Goal: Information Seeking & Learning: Learn about a topic

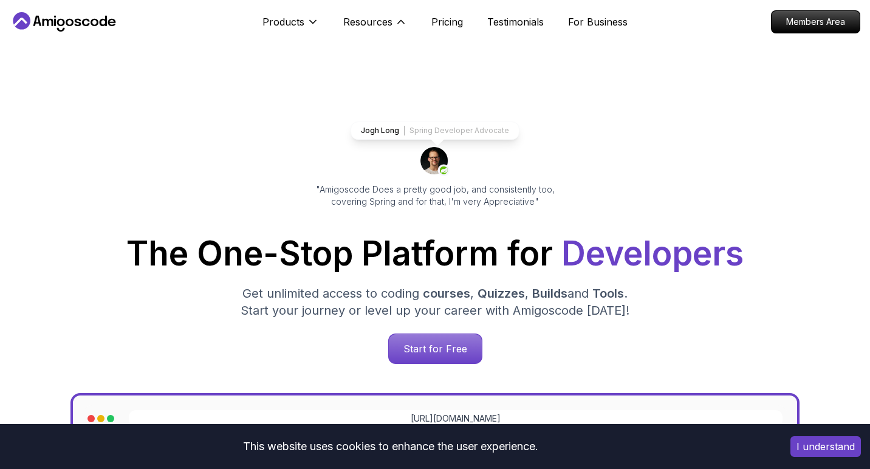
click at [371, 30] on button "Resources" at bounding box center [375, 27] width 64 height 24
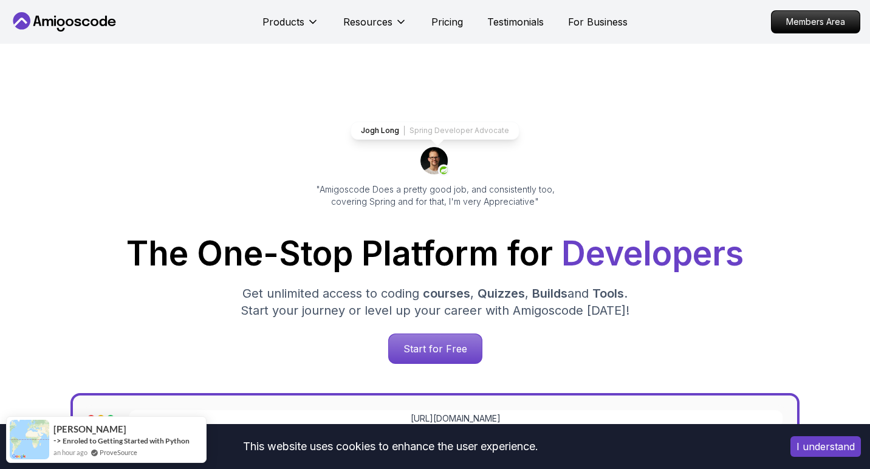
drag, startPoint x: 368, startPoint y: 29, endPoint x: 354, endPoint y: 89, distance: 61.9
click at [368, 29] on p "Resources" at bounding box center [367, 22] width 49 height 15
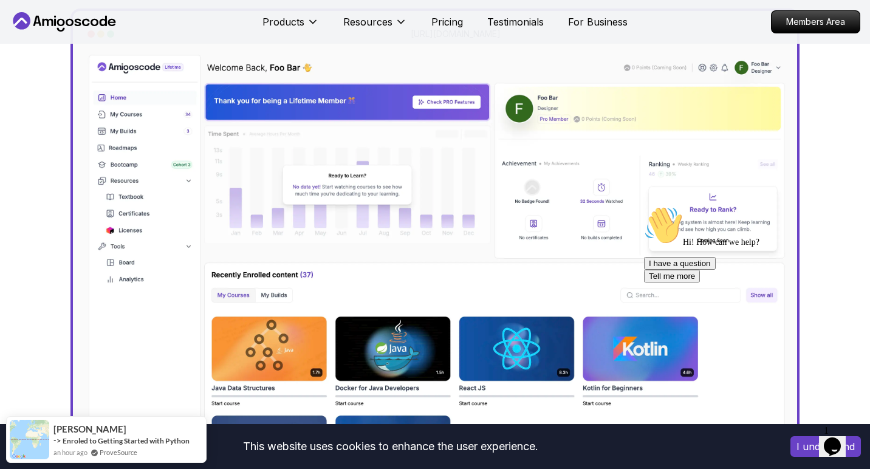
click at [344, 131] on img at bounding box center [435, 263] width 705 height 423
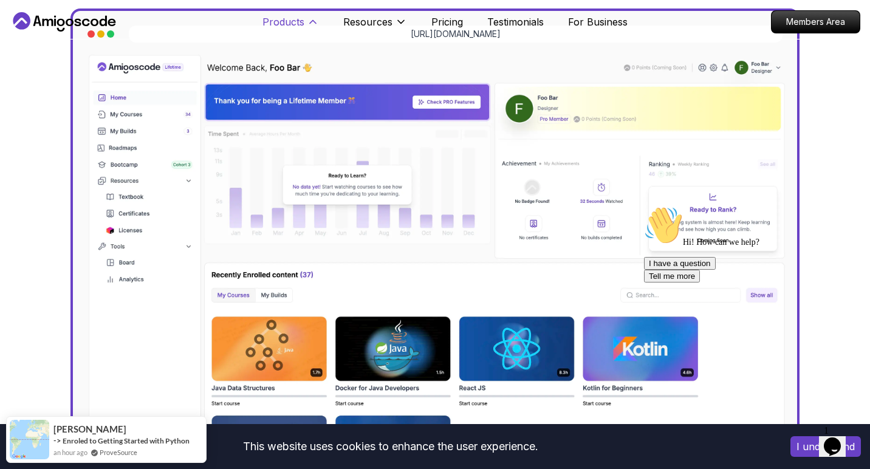
click at [293, 21] on p "Products" at bounding box center [283, 22] width 42 height 15
click at [312, 19] on icon at bounding box center [313, 22] width 12 height 12
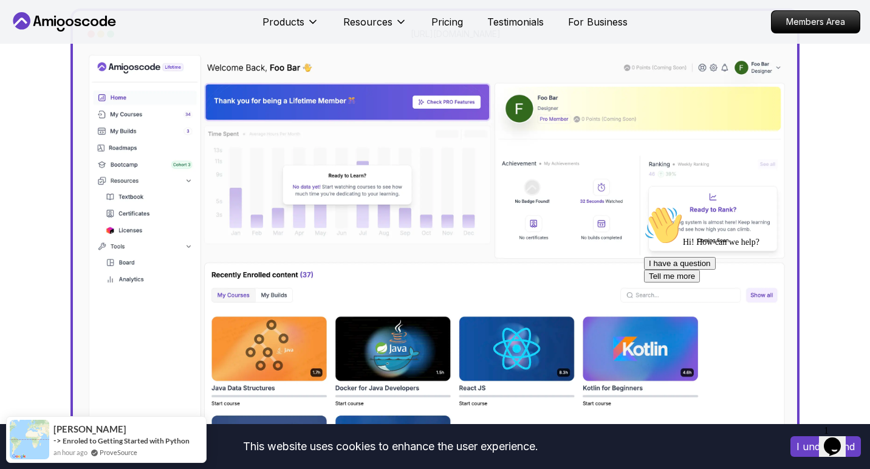
click at [69, 22] on icon at bounding box center [64, 21] width 109 height 19
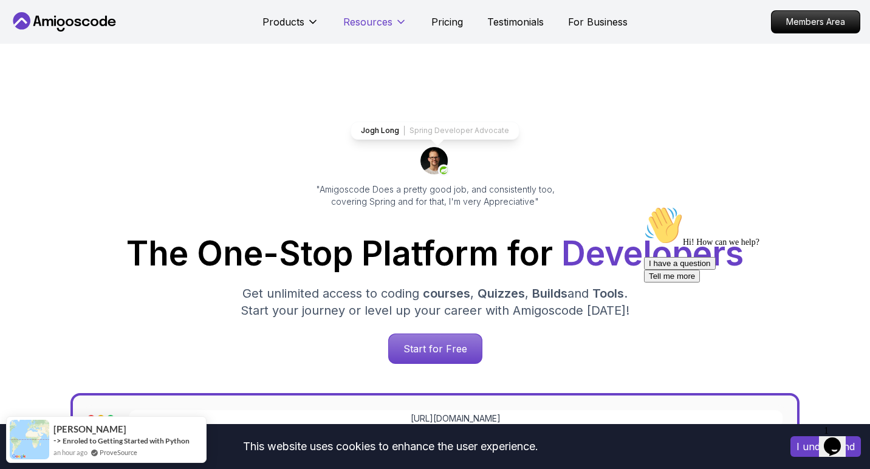
click at [369, 33] on button "Resources" at bounding box center [375, 27] width 64 height 24
click at [439, 354] on p "Start for Free" at bounding box center [435, 349] width 88 height 28
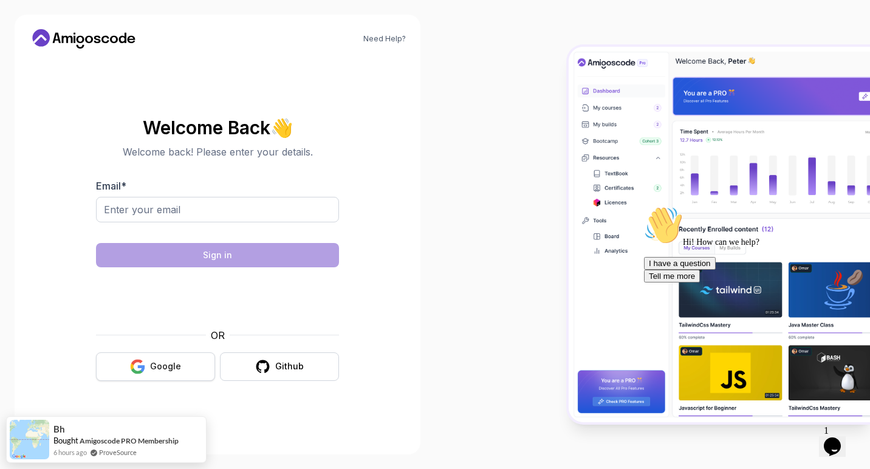
click at [157, 362] on div "Google" at bounding box center [165, 366] width 31 height 12
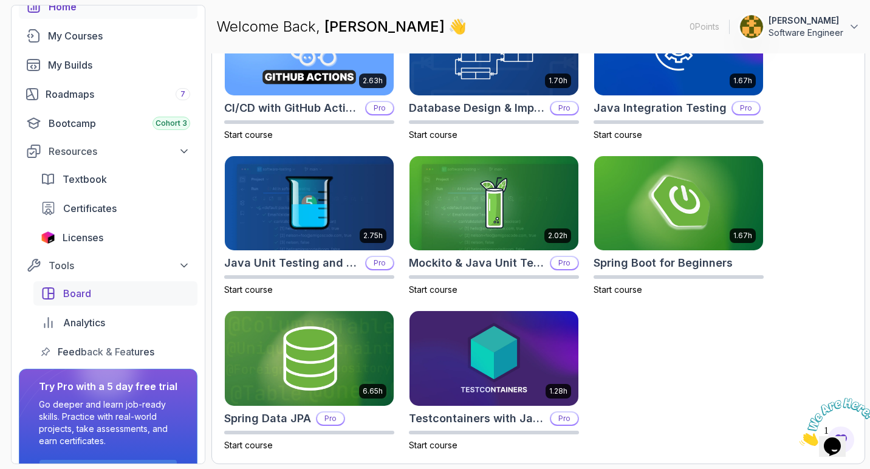
scroll to position [65, 0]
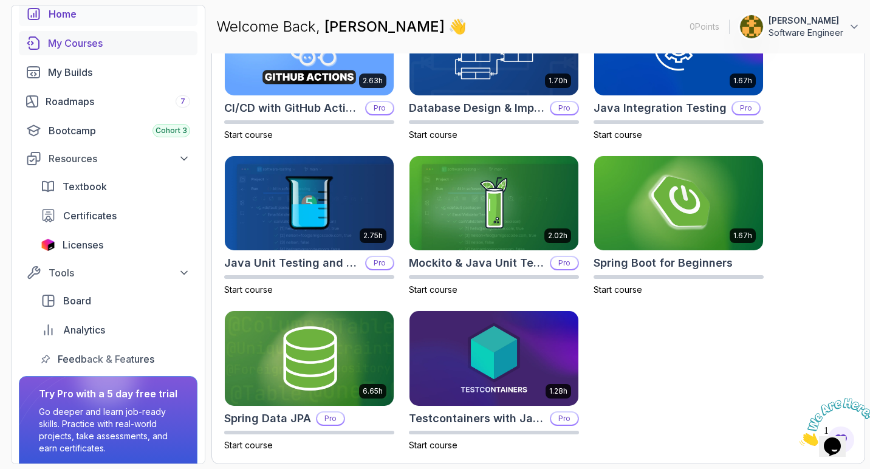
click at [89, 53] on link "My Courses" at bounding box center [108, 43] width 179 height 24
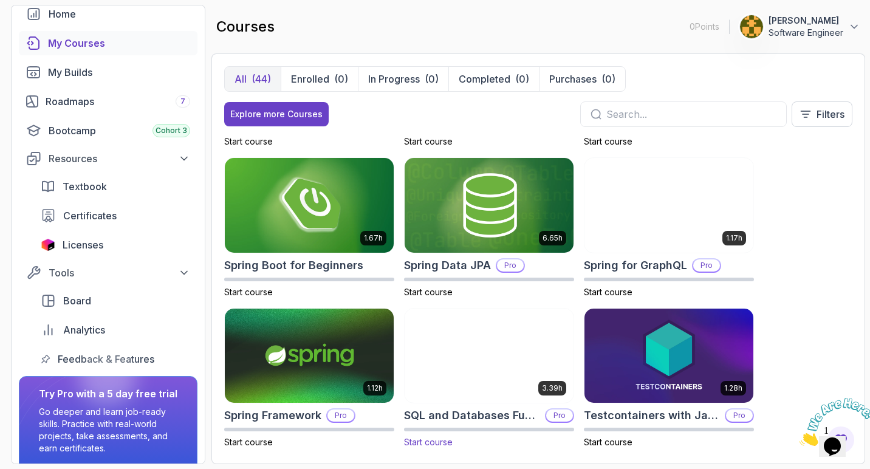
scroll to position [1816, 0]
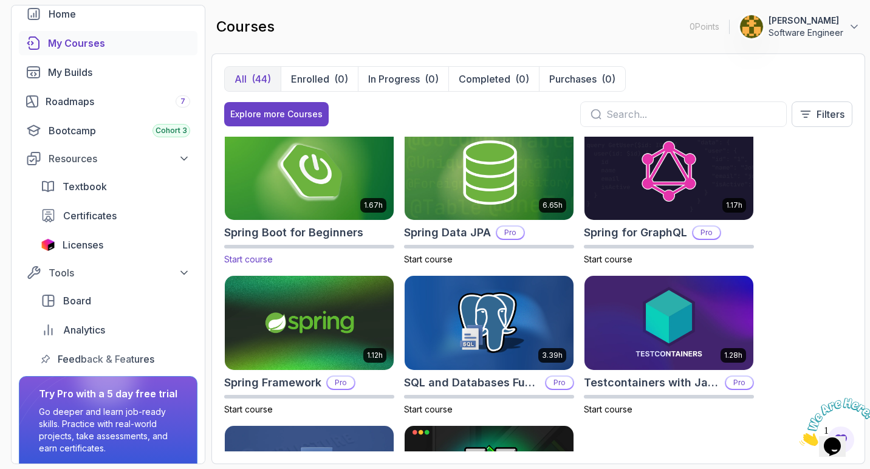
click at [332, 180] on img at bounding box center [309, 172] width 177 height 99
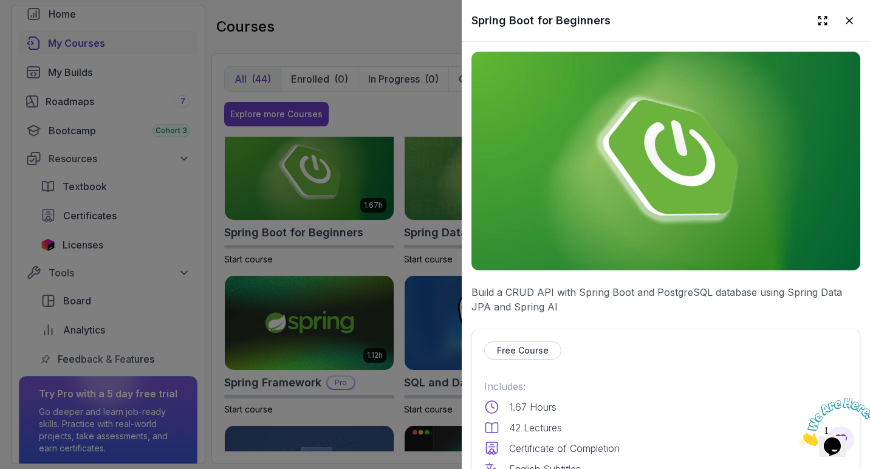
scroll to position [185, 0]
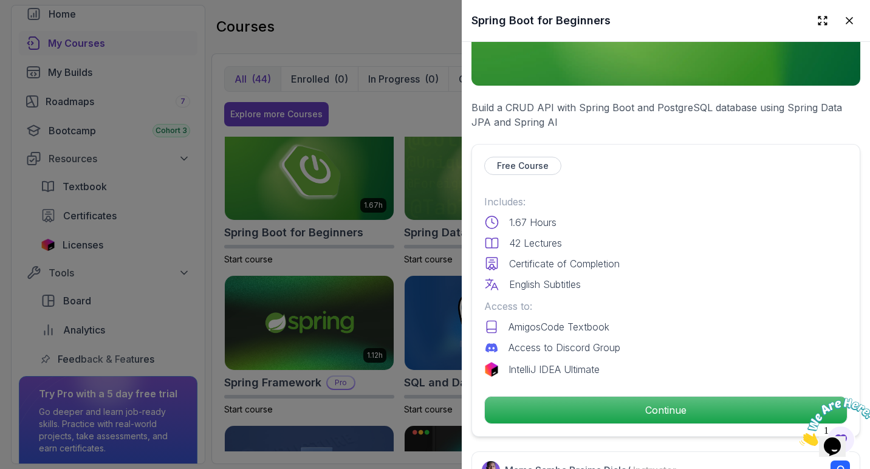
click at [536, 427] on div "Free Course Includes: 1.67 Hours 42 Lectures Certificate of Completion English …" at bounding box center [665, 290] width 389 height 293
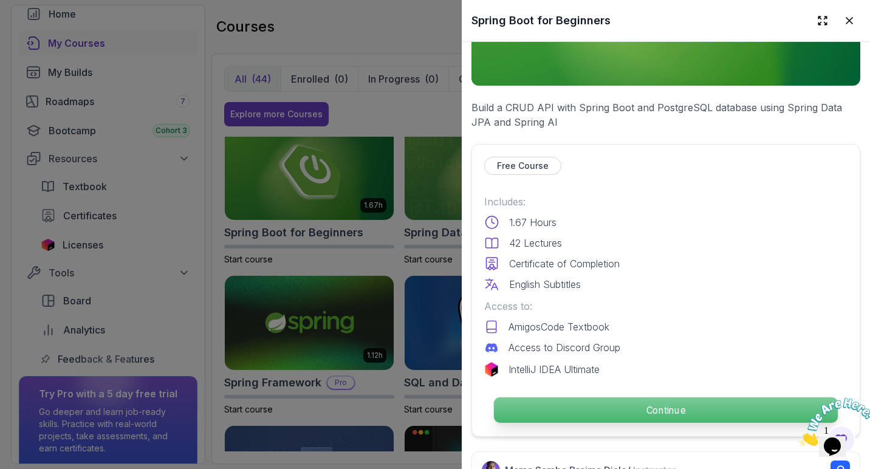
click at [536, 414] on p "Continue" at bounding box center [666, 410] width 344 height 26
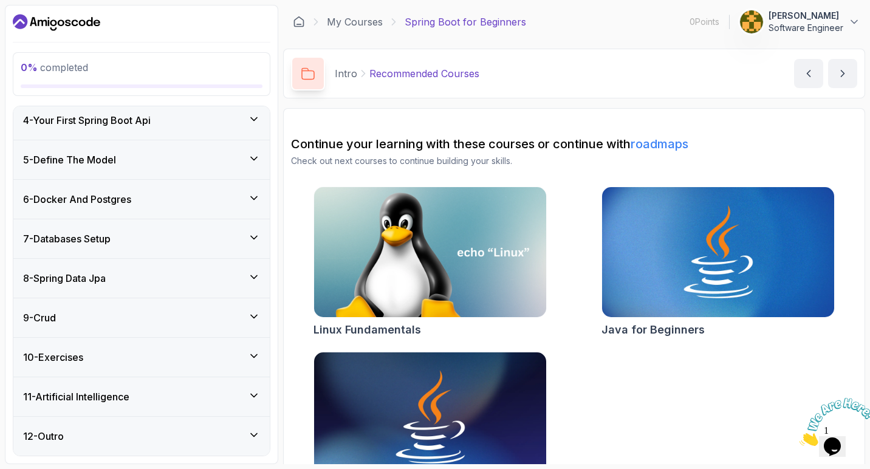
click at [140, 345] on div "10 - Exercises" at bounding box center [141, 357] width 256 height 39
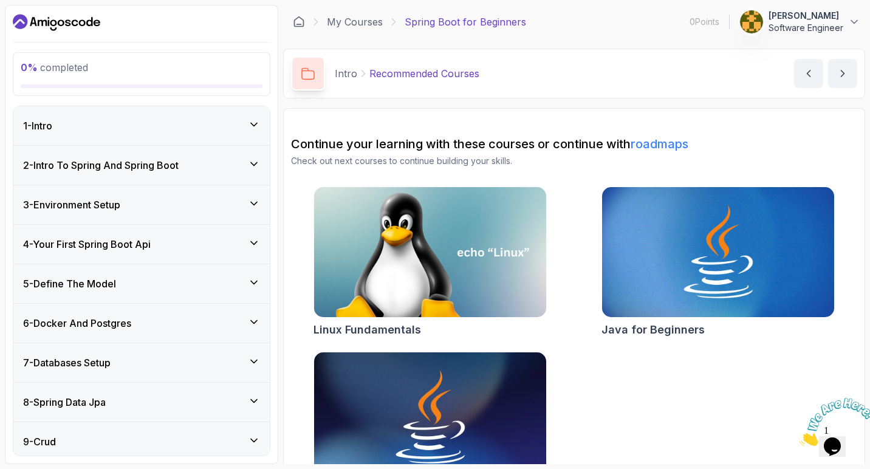
scroll to position [-1, 0]
click at [141, 176] on div "2 - Intro To Spring And Spring Boot" at bounding box center [141, 165] width 256 height 39
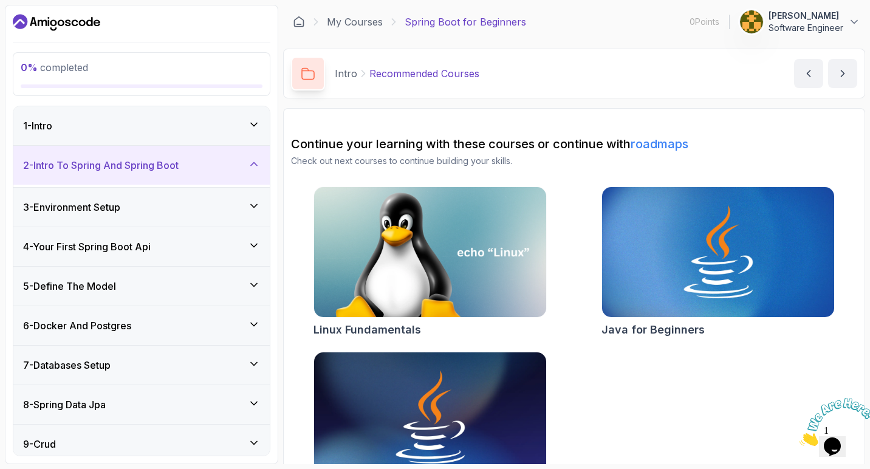
scroll to position [0, 0]
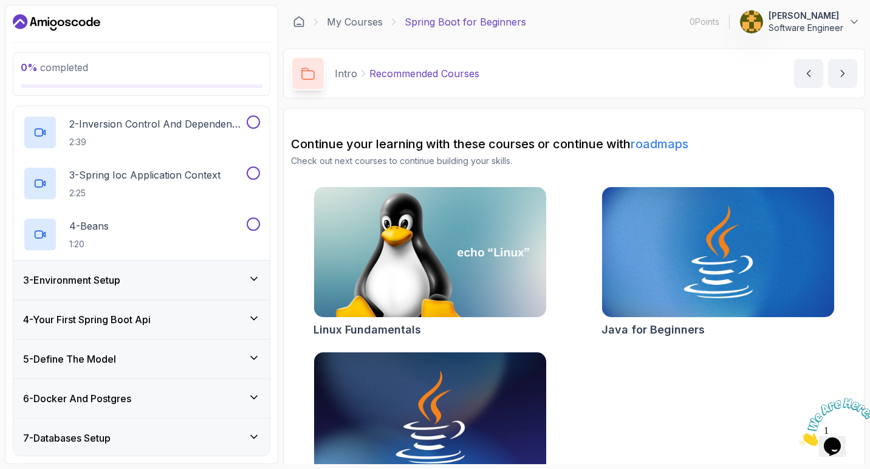
click at [146, 277] on div "3 - Environment Setup" at bounding box center [141, 280] width 237 height 15
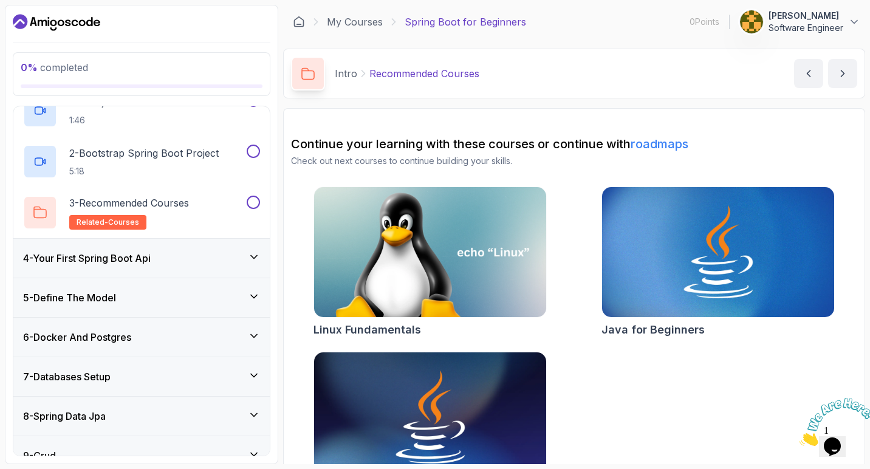
click at [144, 265] on div "4 - Your First Spring Boot Api" at bounding box center [141, 258] width 256 height 39
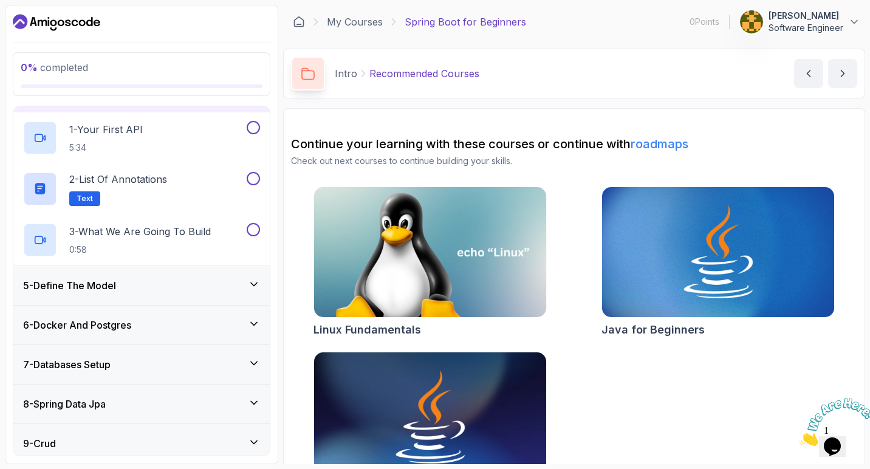
click at [145, 287] on div "5 - Define The Model" at bounding box center [141, 285] width 237 height 15
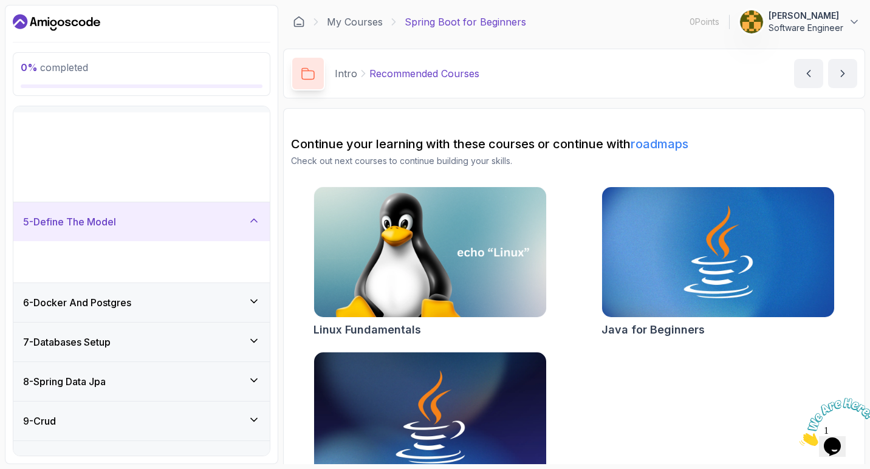
scroll to position [124, 0]
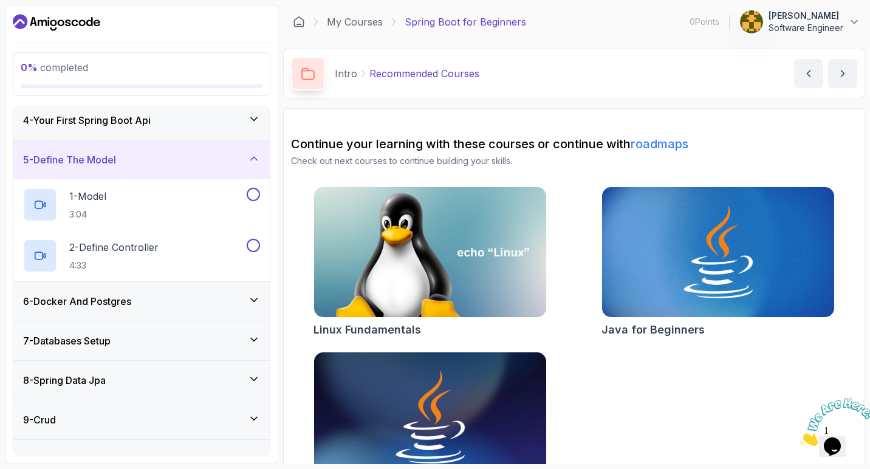
click at [147, 290] on div "6 - Docker And Postgres" at bounding box center [141, 301] width 256 height 39
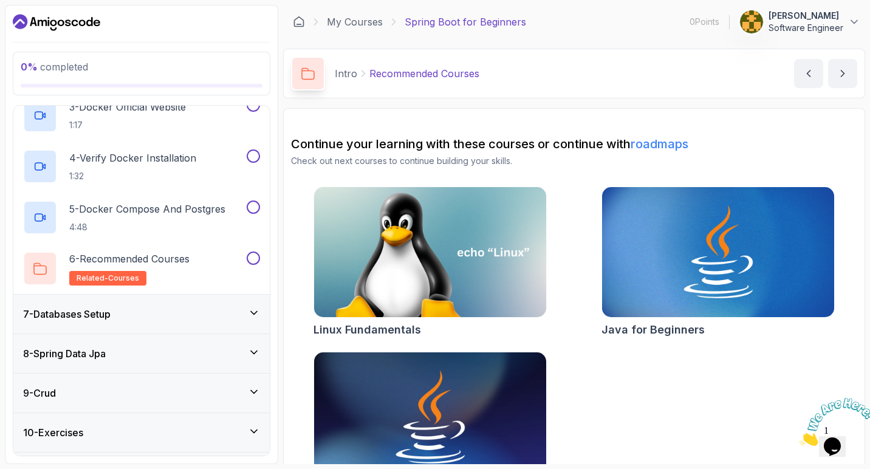
click at [146, 300] on div "7 - Databases Setup" at bounding box center [141, 314] width 256 height 39
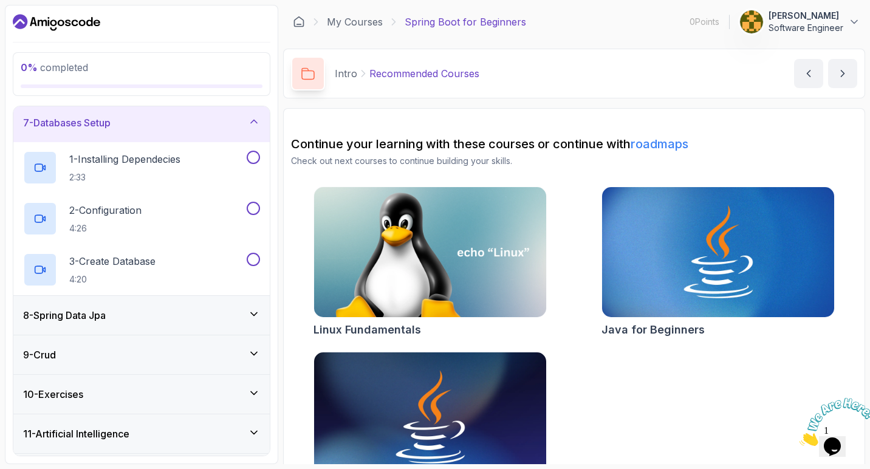
click at [146, 300] on div "8 - Spring Data Jpa" at bounding box center [141, 315] width 256 height 39
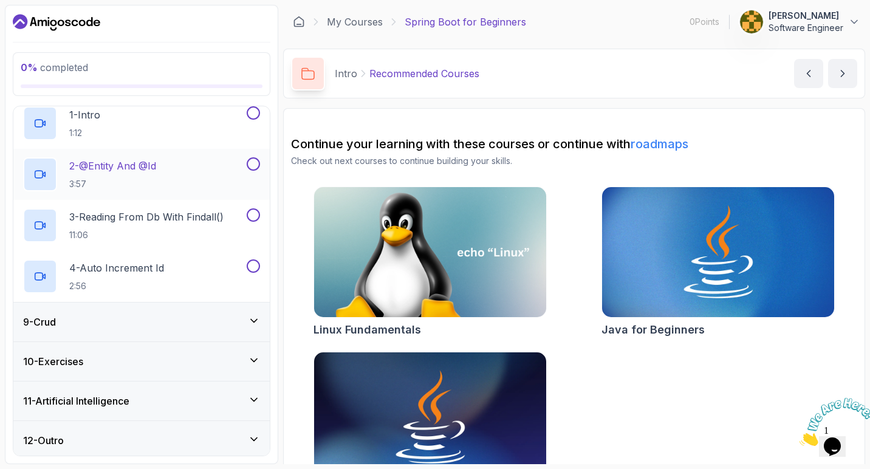
scroll to position [324, 0]
click at [147, 308] on div "9 - Crud" at bounding box center [141, 321] width 256 height 39
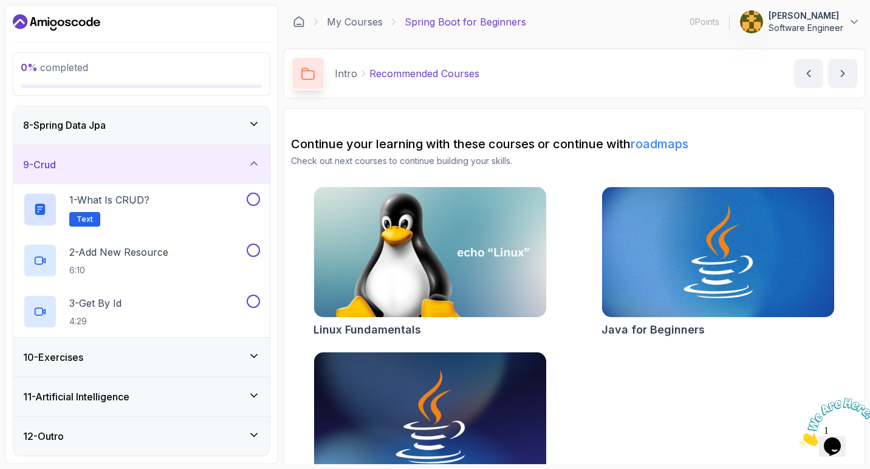
click at [149, 340] on div "10 - Exercises" at bounding box center [141, 357] width 256 height 39
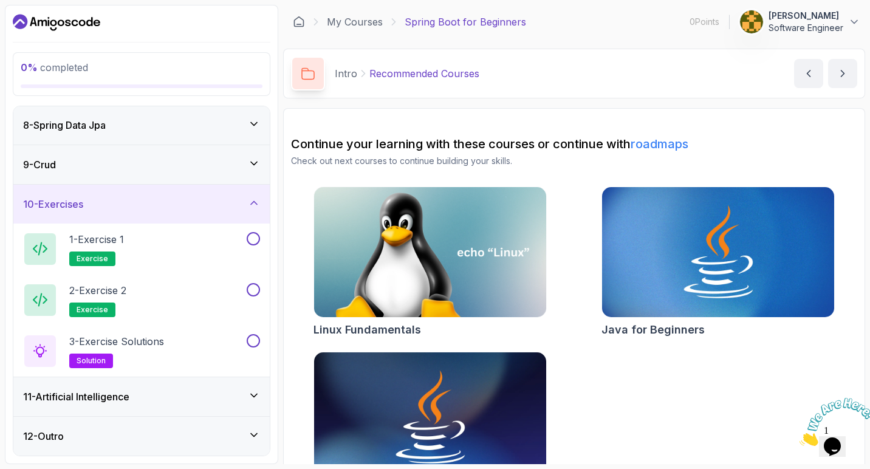
scroll to position [0, 0]
click at [152, 389] on div "11 - Artificial Intelligence" at bounding box center [141, 396] width 237 height 15
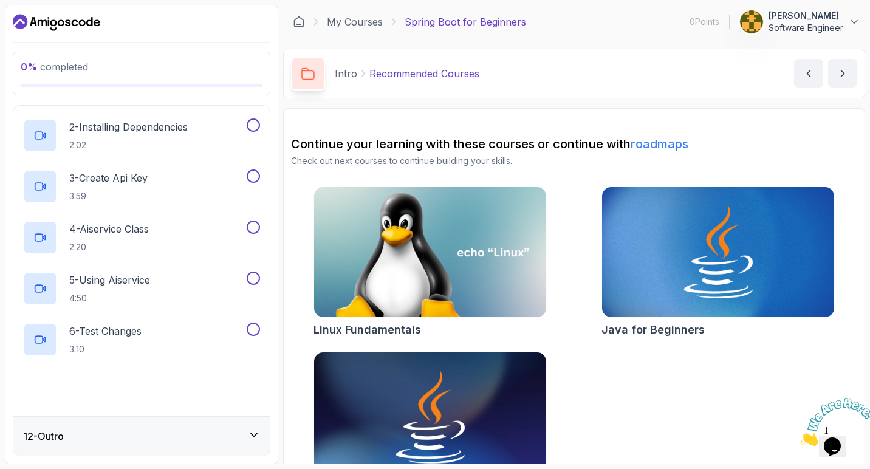
scroll to position [481, 0]
click at [167, 425] on div "12 - Outro" at bounding box center [141, 436] width 256 height 39
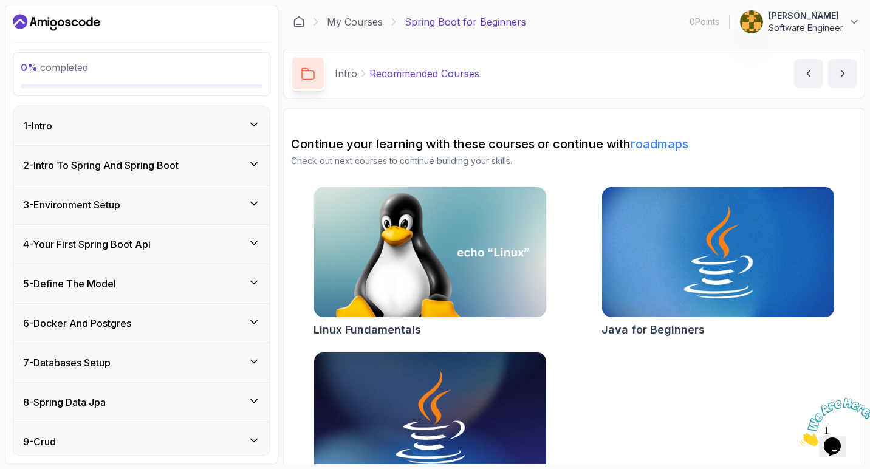
scroll to position [0, 0]
